Goal: Task Accomplishment & Management: Manage account settings

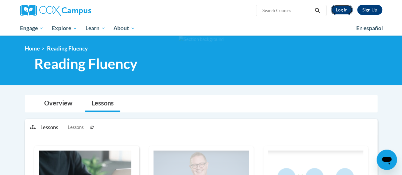
click at [343, 8] on link "Log In" at bounding box center [341, 10] width 22 height 10
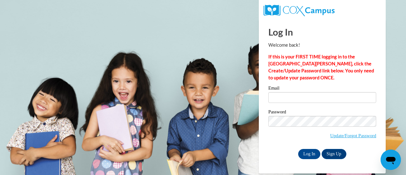
click at [279, 101] on input "Email" at bounding box center [323, 97] width 108 height 11
type input "bianca.jarrett@rusd.org"
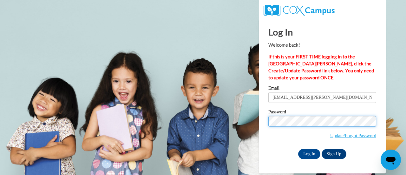
click at [298, 149] on input "Log In" at bounding box center [309, 154] width 22 height 10
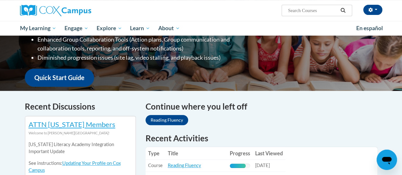
scroll to position [127, 0]
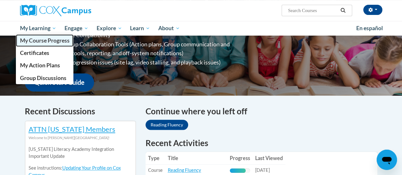
click at [45, 45] on link "My Course Progress" at bounding box center [45, 40] width 58 height 12
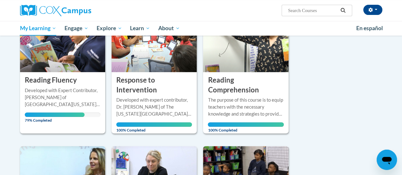
scroll to position [113, 0]
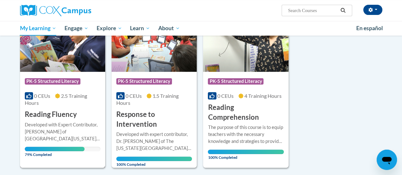
click at [64, 91] on div "Course Category: PK-5 Structured Literacy 0 CEUs 2.5 Training Hours COURSE Read…" at bounding box center [62, 96] width 85 height 48
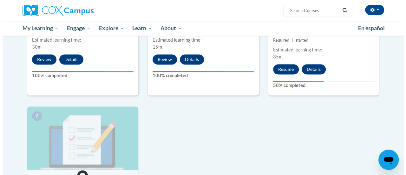
scroll to position [409, 0]
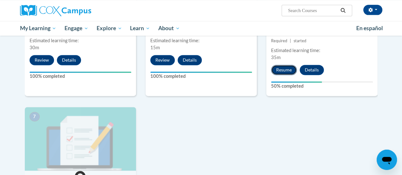
click at [286, 71] on button "Resume" at bounding box center [284, 70] width 26 height 10
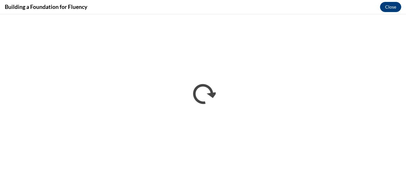
scroll to position [0, 0]
